Goal: Information Seeking & Learning: Learn about a topic

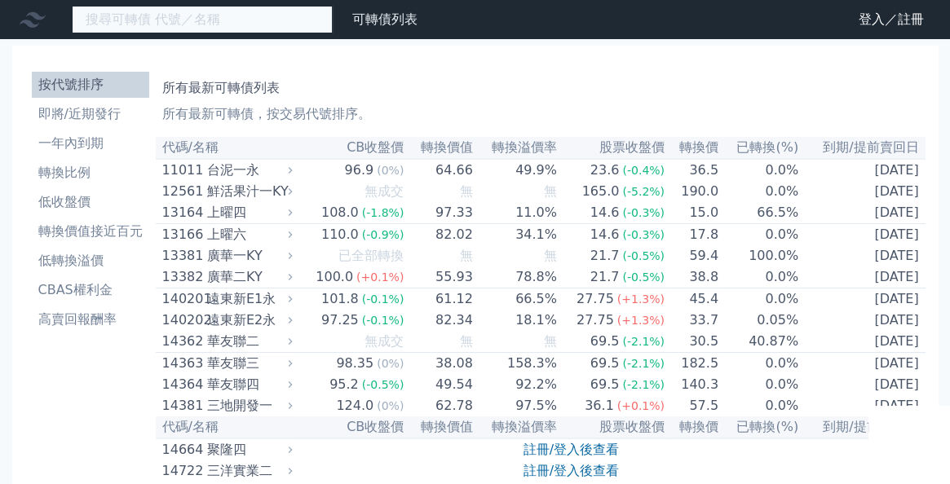
click at [153, 22] on input at bounding box center [202, 20] width 261 height 28
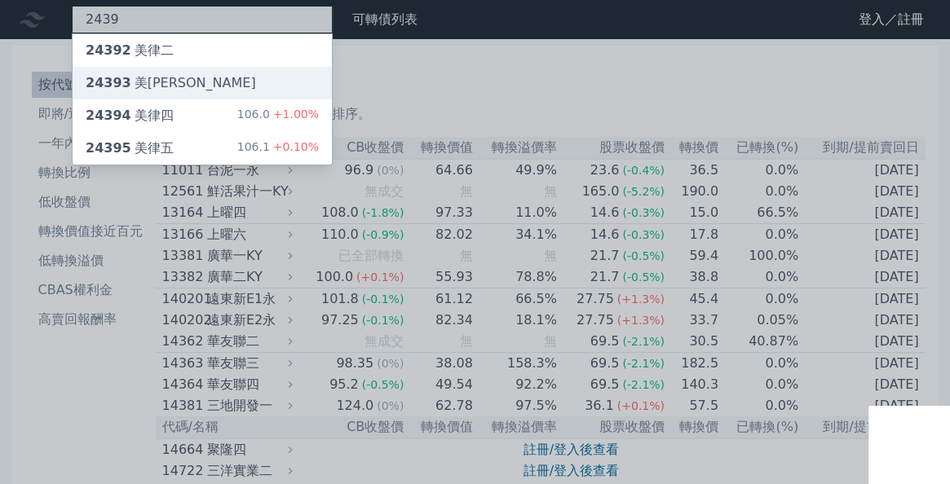
type input "2439"
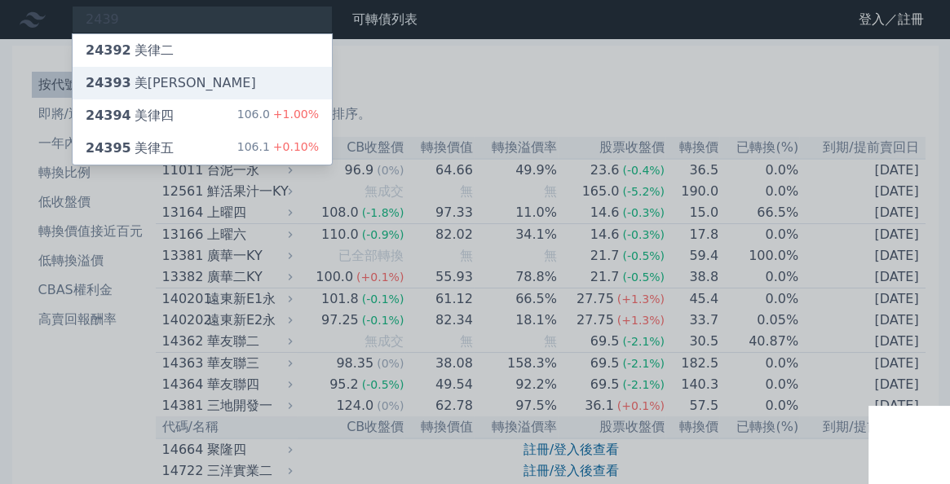
click at [193, 82] on div "24393 美[PERSON_NAME]" at bounding box center [202, 83] width 259 height 33
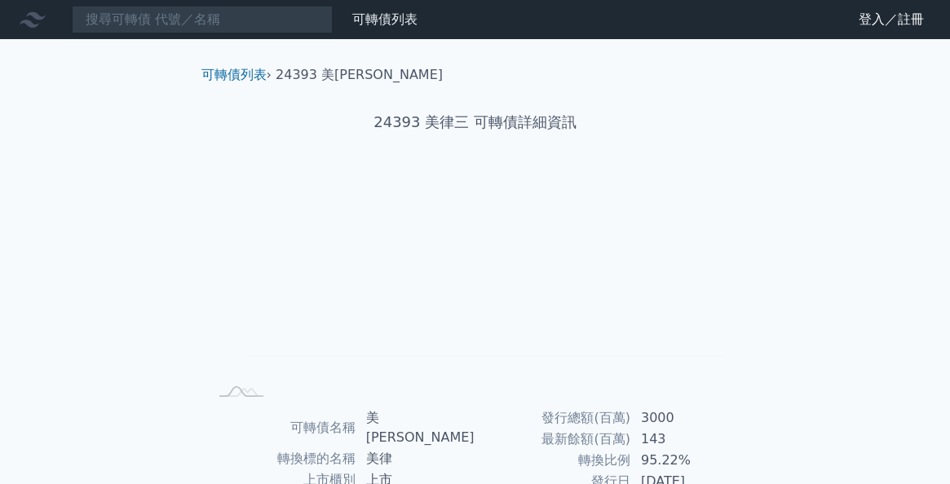
scroll to position [270, 0]
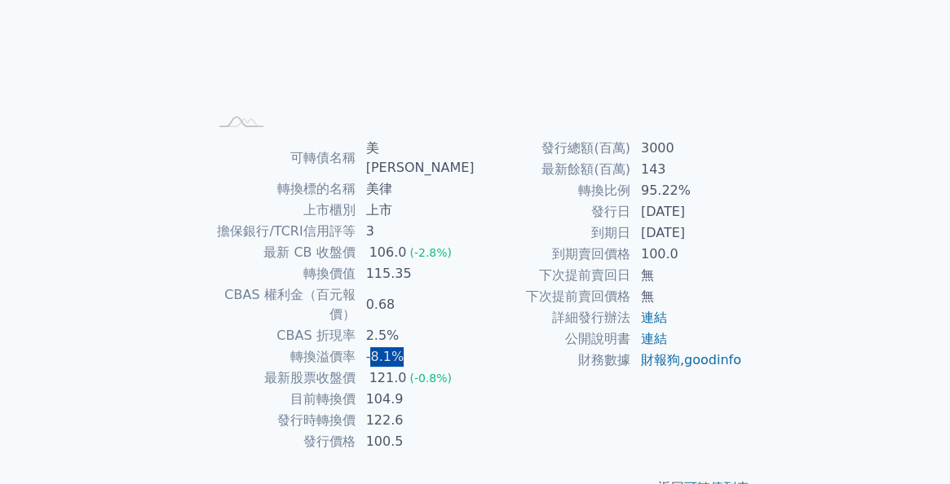
drag, startPoint x: 416, startPoint y: 318, endPoint x: 377, endPoint y: 316, distance: 39.2
click at [377, 346] on td "-8.1%" at bounding box center [415, 356] width 119 height 21
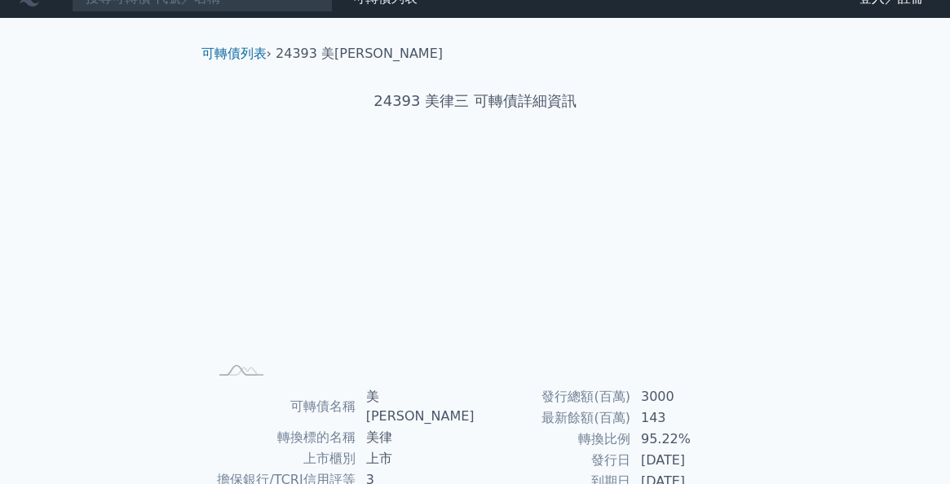
scroll to position [0, 0]
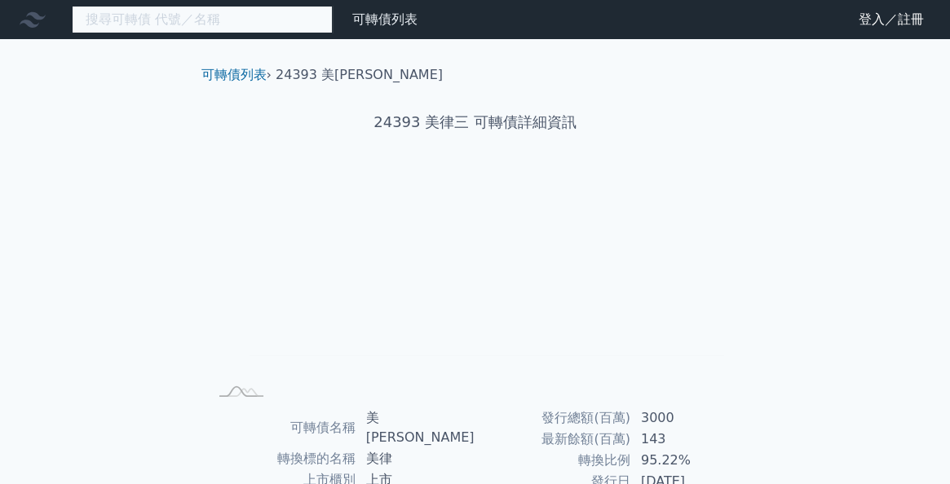
click at [267, 29] on input at bounding box center [202, 20] width 261 height 28
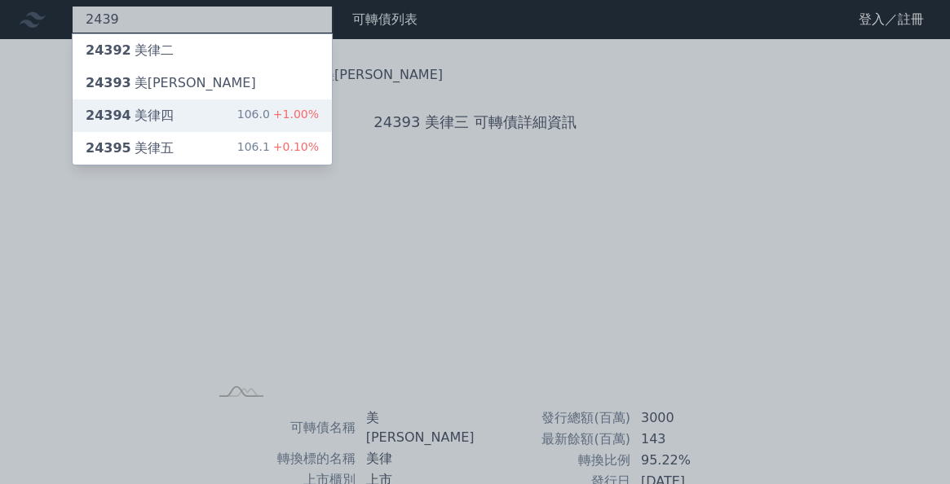
type input "2439"
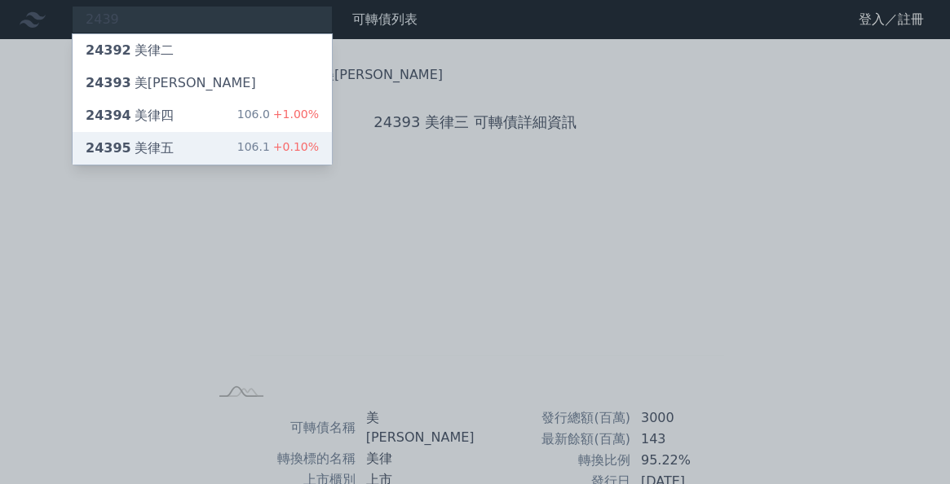
click at [140, 146] on div "24395 美律五" at bounding box center [130, 149] width 88 height 20
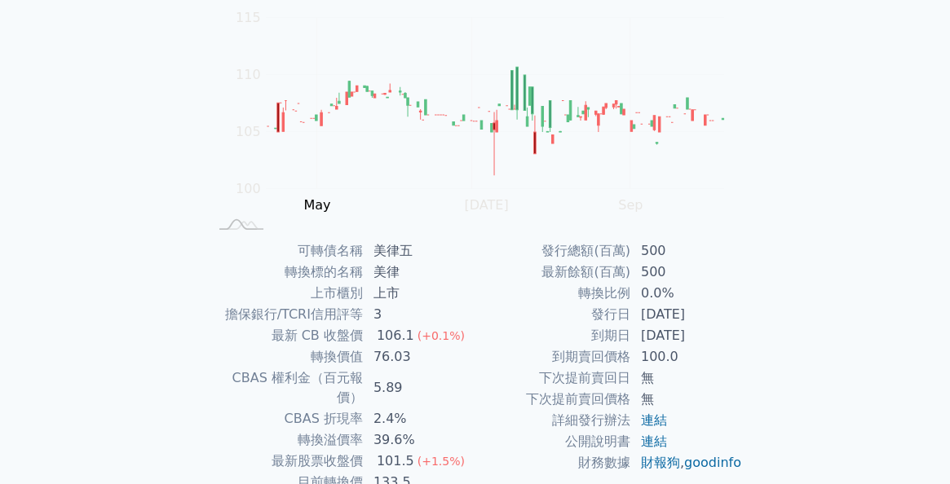
scroll to position [217, 0]
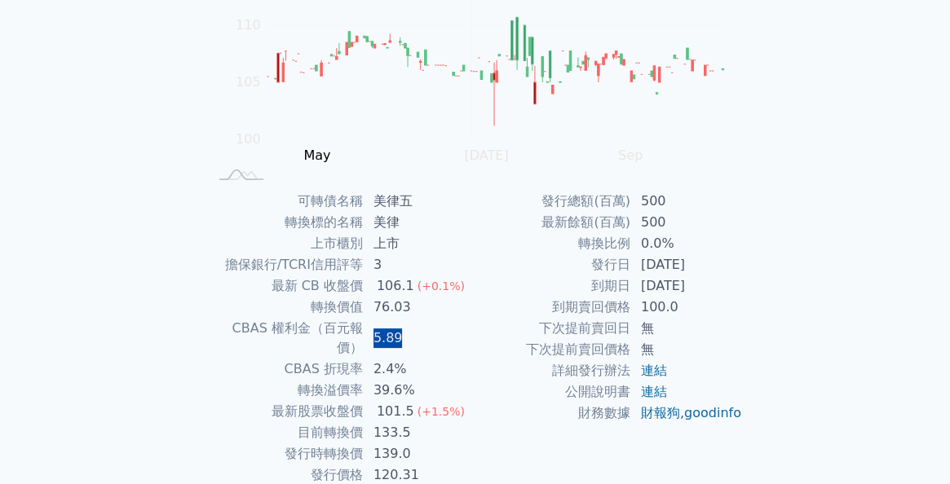
drag, startPoint x: 401, startPoint y: 332, endPoint x: 372, endPoint y: 332, distance: 29.3
click at [372, 332] on td "5.89" at bounding box center [420, 338] width 112 height 41
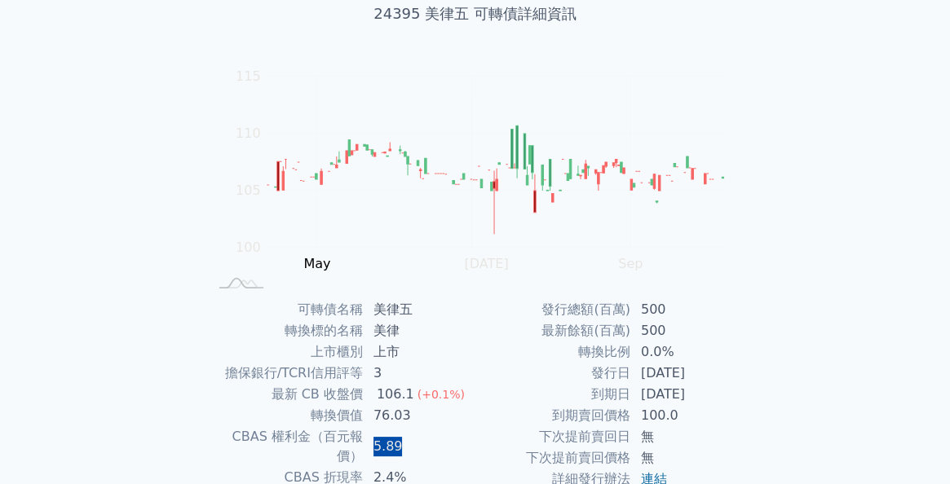
scroll to position [0, 0]
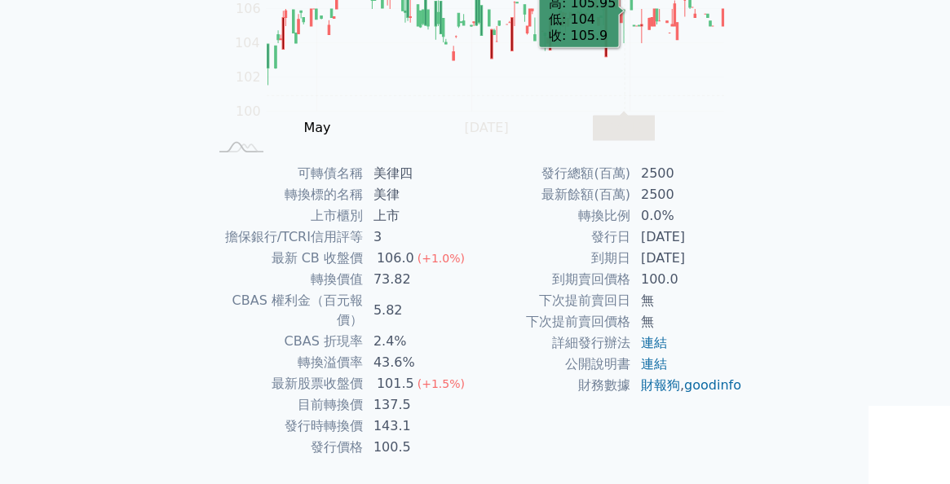
scroll to position [270, 0]
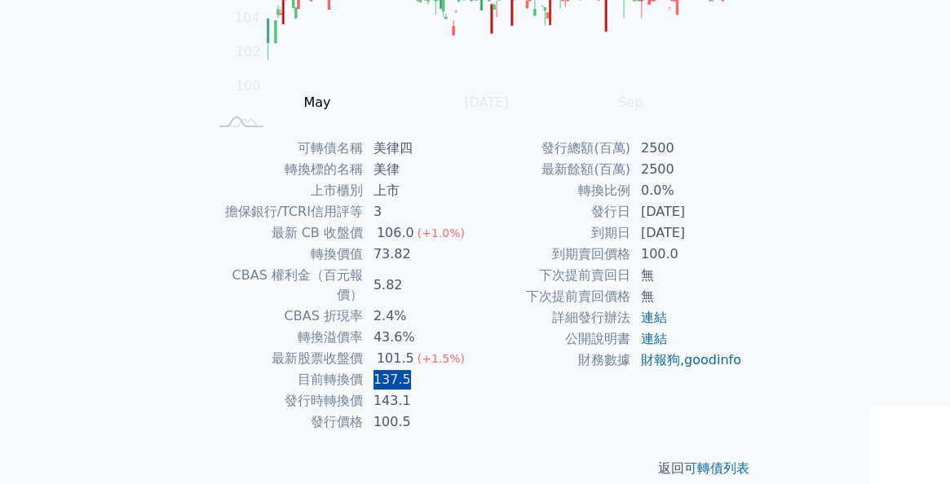
drag, startPoint x: 405, startPoint y: 361, endPoint x: 371, endPoint y: 363, distance: 34.3
click at [371, 369] on td "137.5" at bounding box center [420, 379] width 112 height 21
